Goal: Go to known website: Access a specific website the user already knows

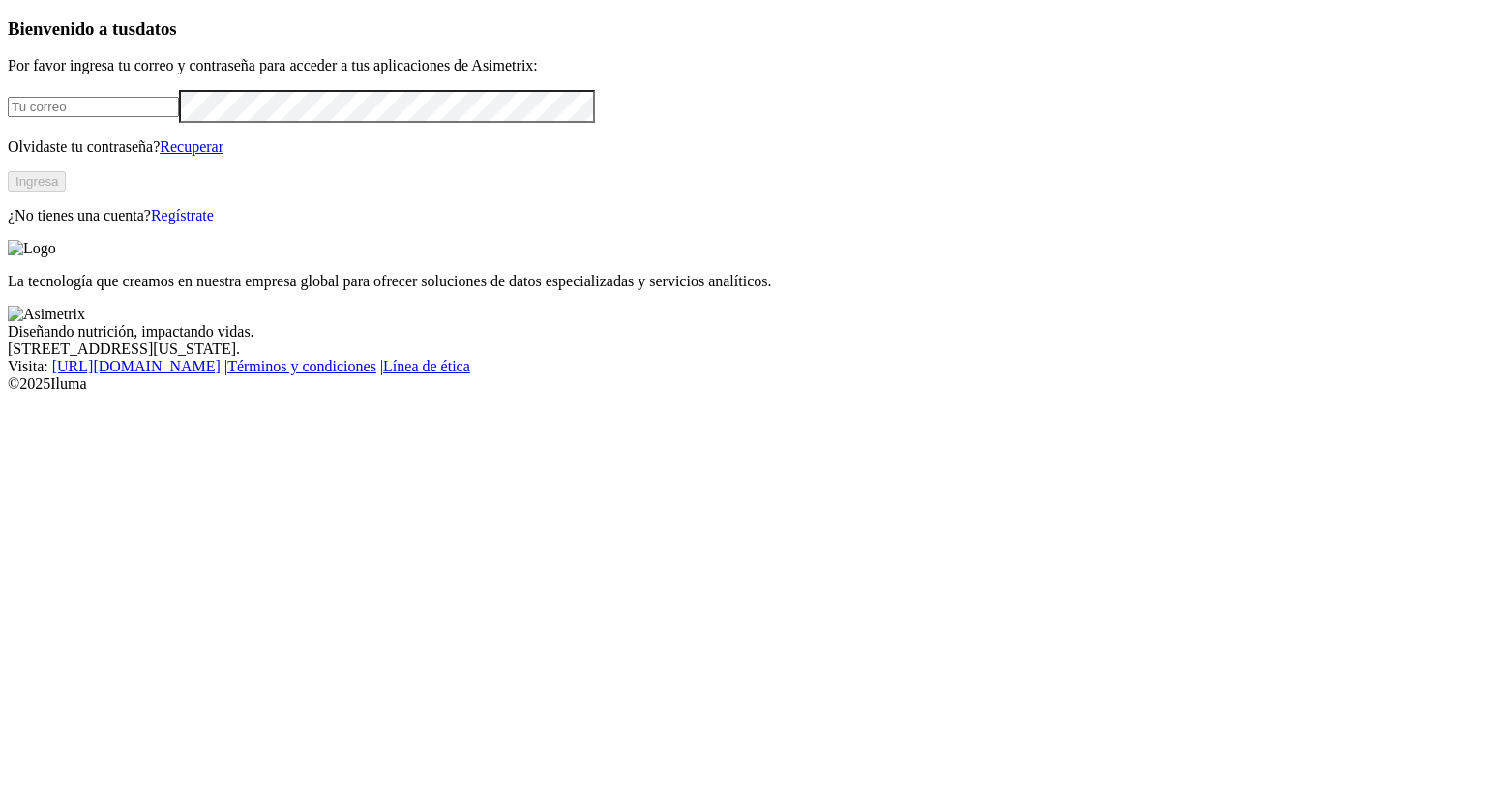
type input "[PERSON_NAME][EMAIL_ADDRESS][PERSON_NAME][DOMAIN_NAME]"
click at [66, 192] on button "Ingresa" at bounding box center [37, 181] width 58 height 20
